Goal: Information Seeking & Learning: Learn about a topic

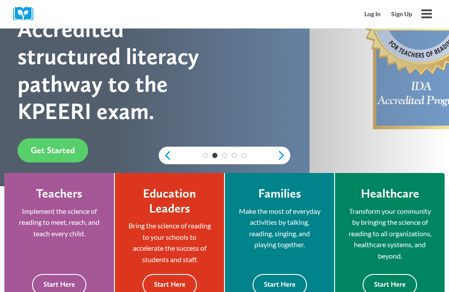
scroll to position [162, 0]
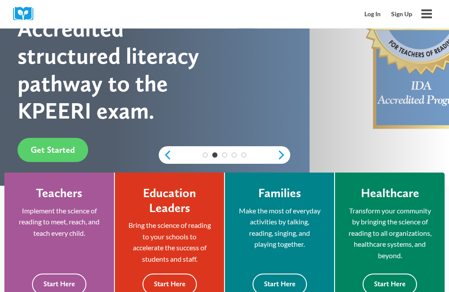
click at [64, 282] on button "Start Here" at bounding box center [59, 284] width 54 height 21
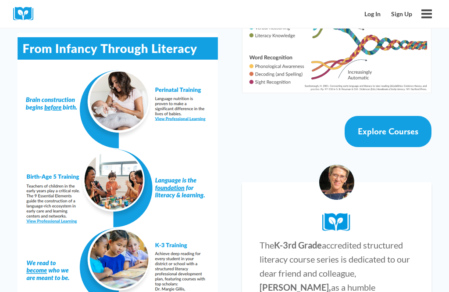
scroll to position [1714, 0]
click at [384, 126] on span "Explore Courses" at bounding box center [388, 131] width 61 height 11
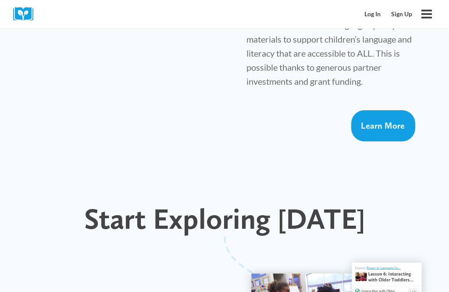
scroll to position [697, 0]
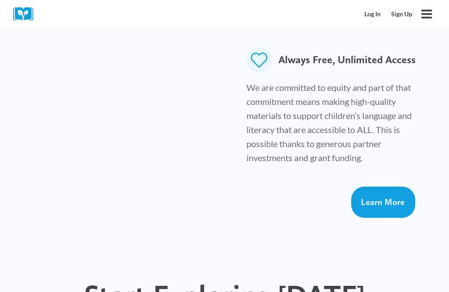
click at [372, 15] on link "Log In" at bounding box center [372, 14] width 27 height 17
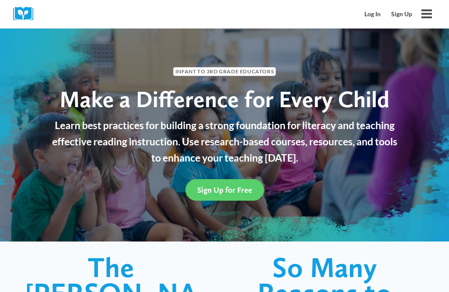
scroll to position [0, 0]
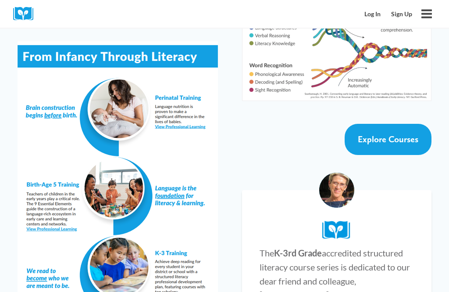
scroll to position [1707, 0]
click at [400, 134] on span "Explore Courses" at bounding box center [388, 139] width 61 height 11
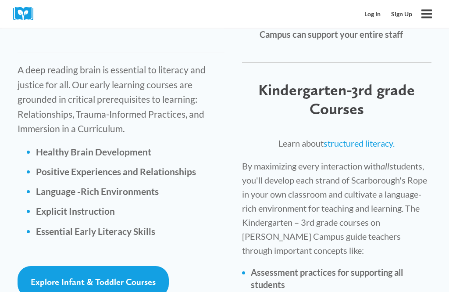
scroll to position [1359, 0]
click at [57, 276] on span "Explore Infant & Toddler Courses" at bounding box center [93, 281] width 125 height 11
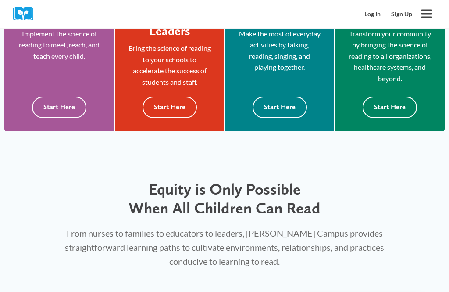
scroll to position [339, 0]
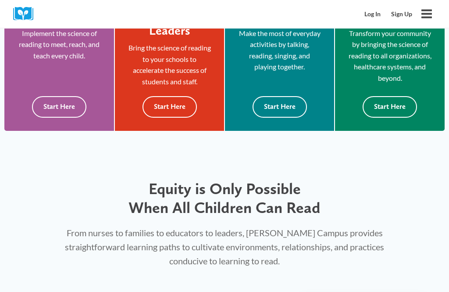
click at [166, 107] on button "Start Here" at bounding box center [170, 106] width 54 height 21
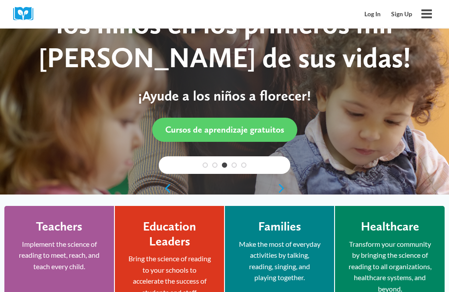
scroll to position [0, 0]
